Goal: Task Accomplishment & Management: Manage account settings

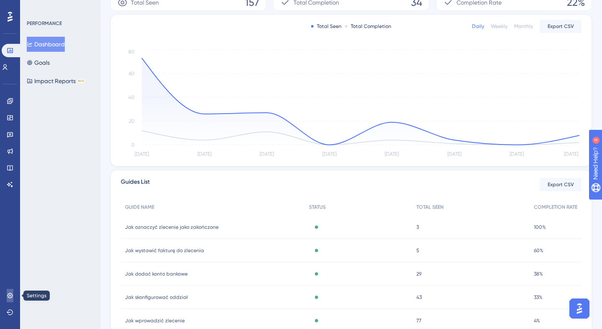
click at [11, 294] on icon at bounding box center [10, 295] width 7 height 7
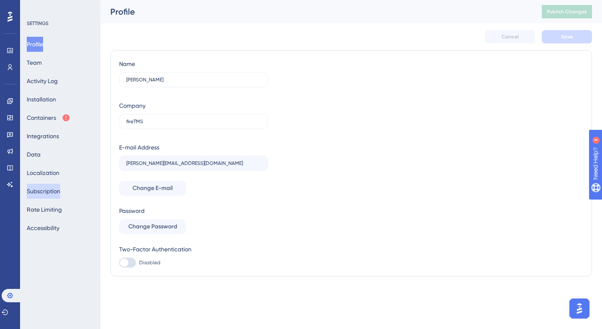
click at [51, 191] on button "Subscription" at bounding box center [43, 191] width 33 height 15
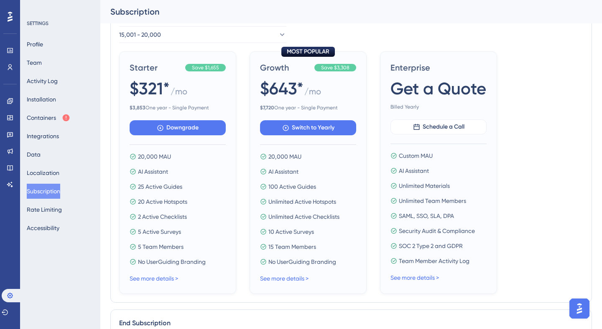
scroll to position [381, 0]
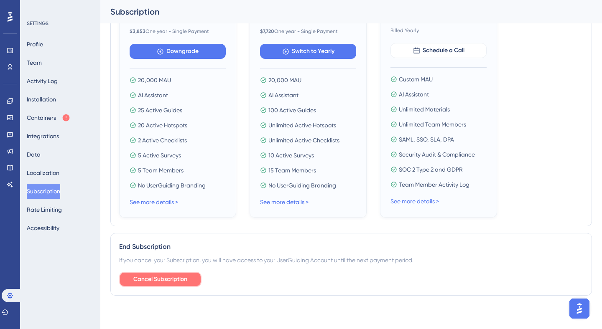
click at [180, 282] on span "Cancel Subscription" at bounding box center [160, 279] width 54 height 10
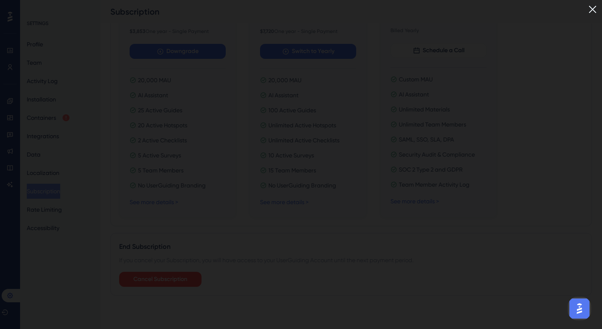
click at [593, 10] on img at bounding box center [592, 10] width 14 height 14
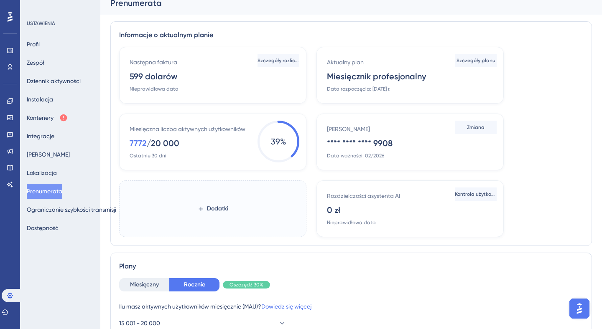
scroll to position [0, 0]
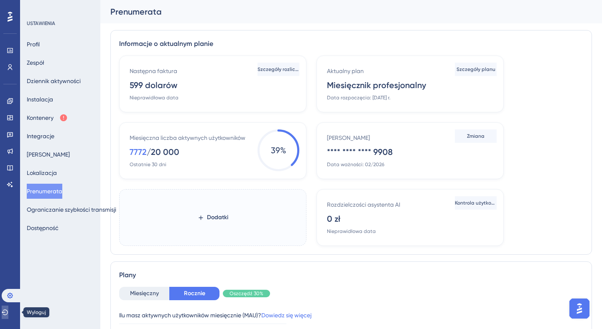
click at [8, 312] on icon at bounding box center [5, 312] width 7 height 7
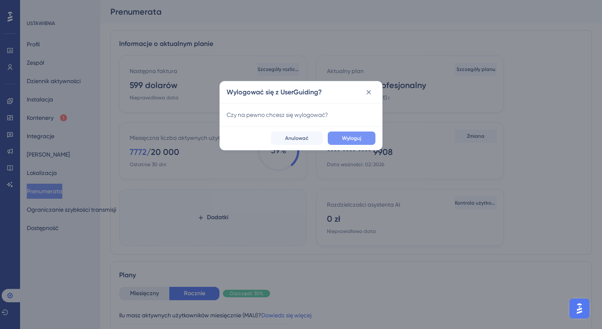
click at [343, 141] on span "Wyloguj" at bounding box center [351, 138] width 19 height 7
